Goal: Task Accomplishment & Management: Use online tool/utility

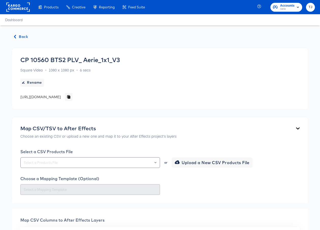
click at [11, 7] on rect at bounding box center [17, 7] width 23 height 9
click at [13, 7] on rect at bounding box center [17, 7] width 23 height 9
click at [15, 6] on rect at bounding box center [17, 7] width 23 height 9
click at [11, 6] on rect at bounding box center [17, 7] width 23 height 9
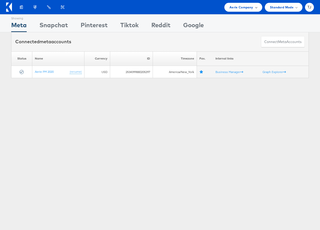
click at [252, 7] on span "Aerie Company" at bounding box center [242, 7] width 24 height 5
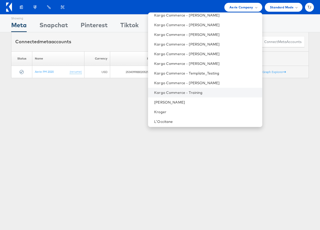
scroll to position [365, 0]
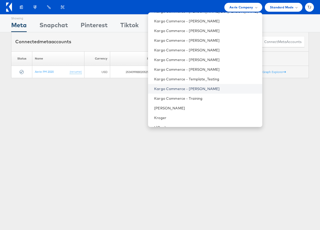
click at [217, 89] on link "Kargo Commerce - Tess Jose" at bounding box center [206, 88] width 104 height 5
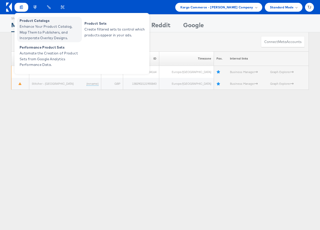
click at [31, 26] on span "Enhance Your Product Catalog, Map Them to Publishers, and Incorporate Overlay D…" at bounding box center [50, 32] width 61 height 17
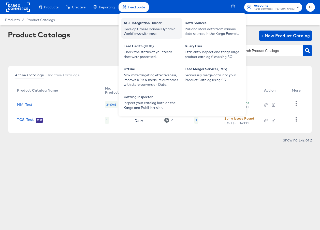
click at [142, 22] on div "ACE Integration Builder" at bounding box center [152, 24] width 56 height 6
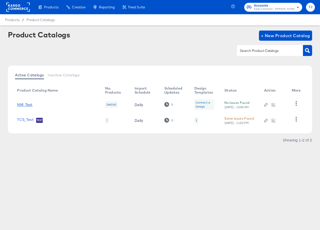
click at [26, 104] on link "NM_Test" at bounding box center [24, 105] width 15 height 4
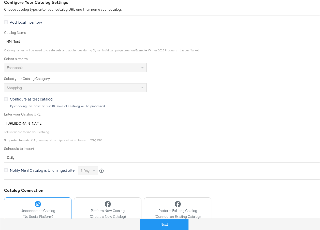
scroll to position [81, 0]
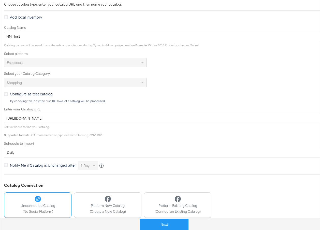
drag, startPoint x: 145, startPoint y: 123, endPoint x: 142, endPoint y: 121, distance: 3.8
click at [145, 123] on div "Tell us where to find your catalog. Supported formats : XML, comma, tab or pipe…" at bounding box center [182, 130] width 356 height 14
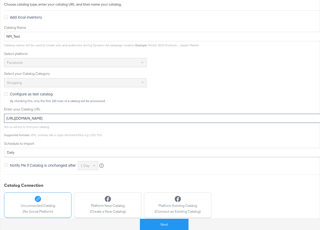
drag, startPoint x: 137, startPoint y: 118, endPoint x: -15, endPoint y: 109, distance: 152.5
click at [0, 109] on html "Products Products Product Catalogs Enhance Your Product Catalog, Map Them to Pu…" at bounding box center [160, 34] width 320 height 230
paste input "19"
type input "https://ace.stitcherads.com/exports/193/universal/none/universal/export.tsv.gz"
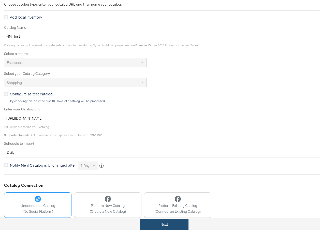
click at [174, 224] on button "Next" at bounding box center [164, 224] width 49 height 11
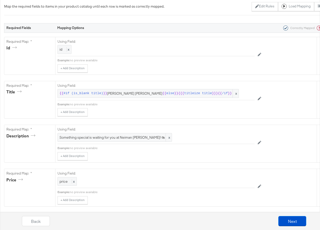
scroll to position [0, 0]
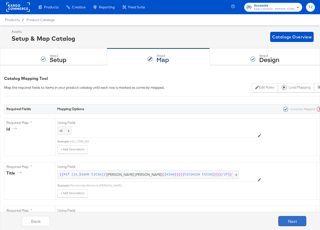
click at [298, 221] on button "Next" at bounding box center [292, 221] width 28 height 10
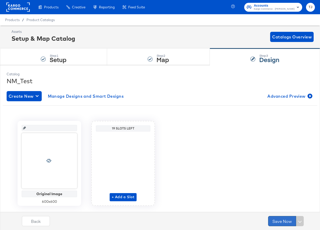
click at [284, 220] on button "Save Now" at bounding box center [282, 221] width 28 height 10
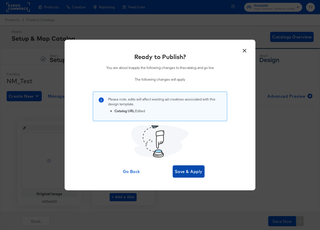
click at [191, 173] on span "Save & Apply" at bounding box center [189, 171] width 28 height 7
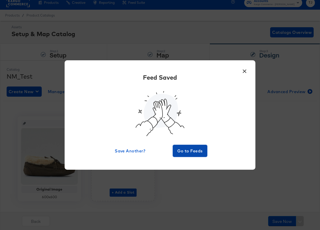
scroll to position [5, 0]
click at [198, 149] on span "Go to Feeds" at bounding box center [190, 150] width 31 height 7
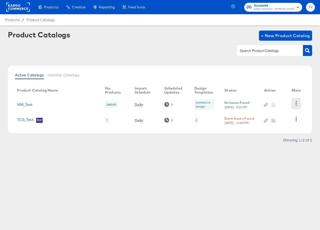
click at [297, 105] on icon "button" at bounding box center [296, 103] width 5 height 5
click at [278, 96] on div "HUD Checks (Internal)" at bounding box center [275, 99] width 51 height 8
